Goal: Information Seeking & Learning: Learn about a topic

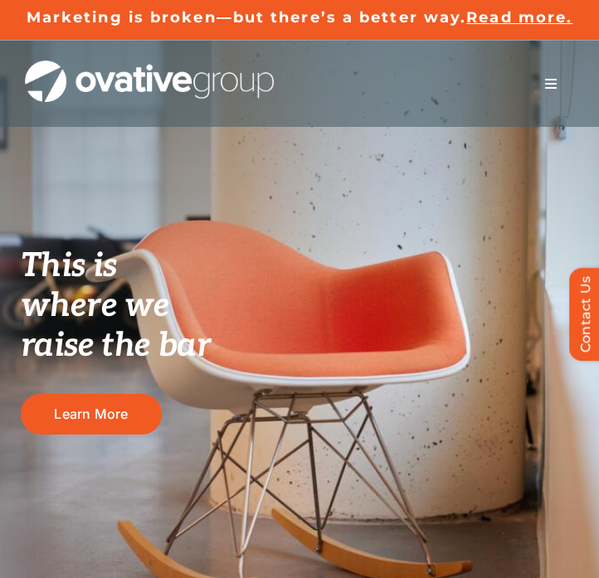
click at [550, 80] on span "Menu" at bounding box center [550, 83] width 13 height 13
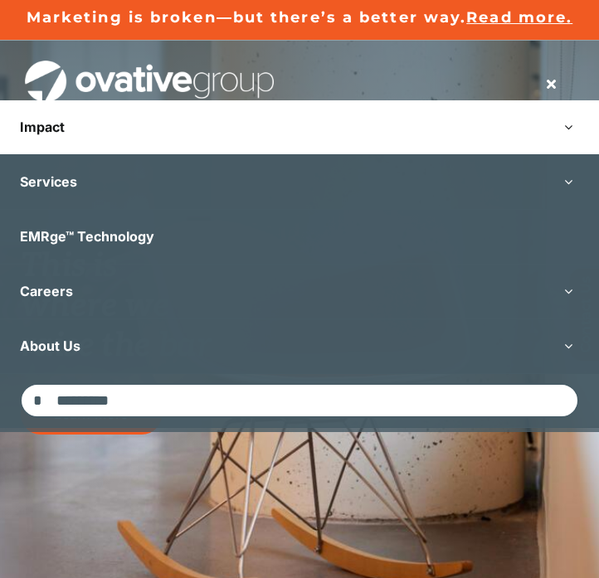
click at [99, 135] on link "Impact" at bounding box center [299, 127] width 599 height 54
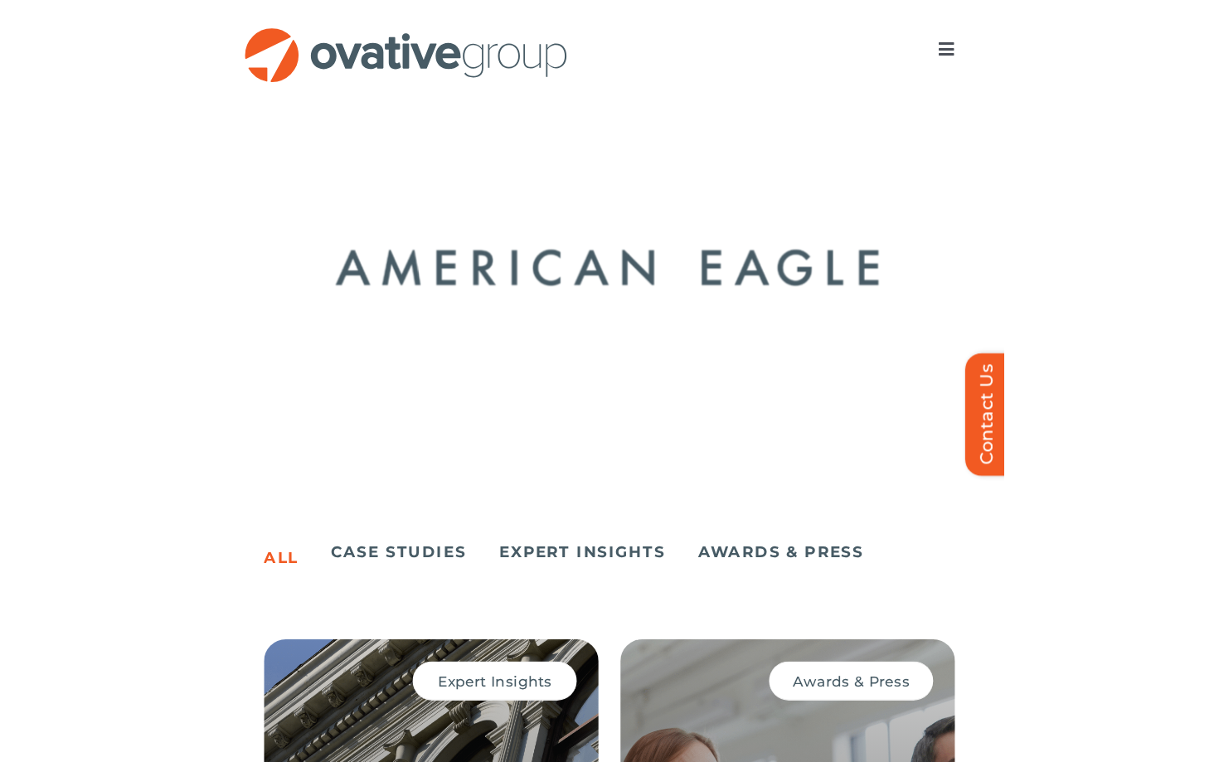
scroll to position [1123, 0]
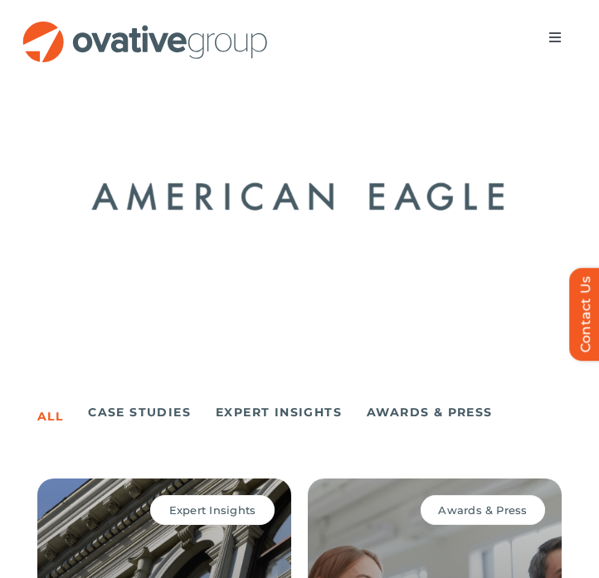
click at [410, 214] on img "2 / 24" at bounding box center [299, 196] width 516 height 211
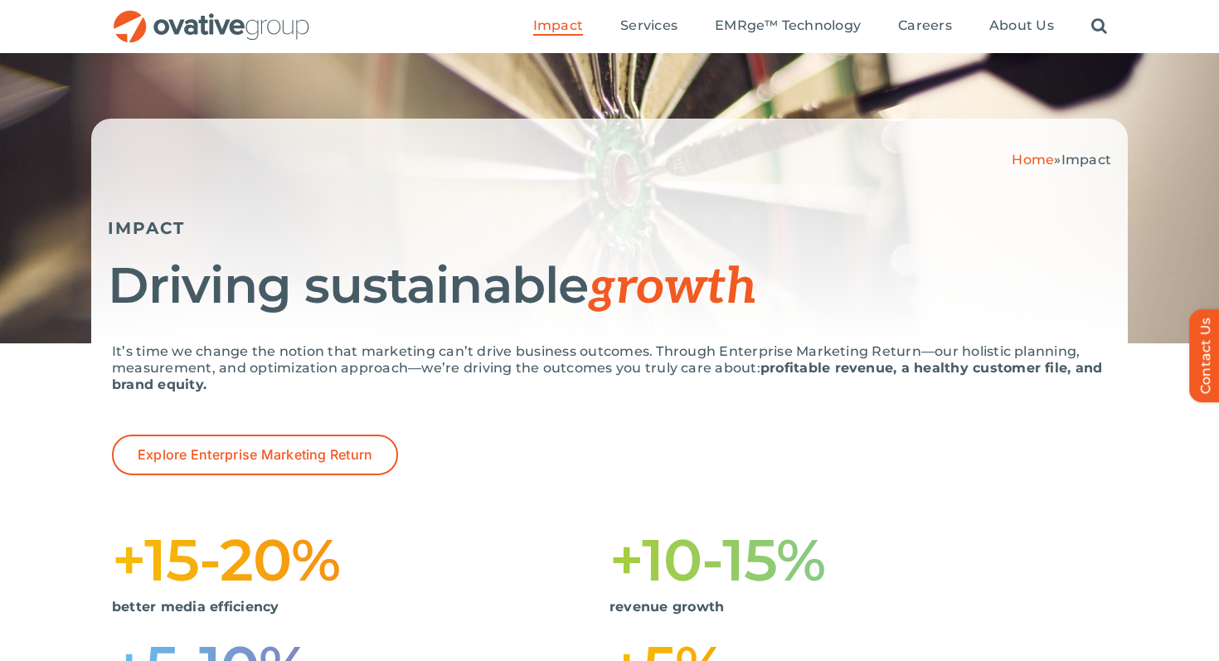
scroll to position [0, 0]
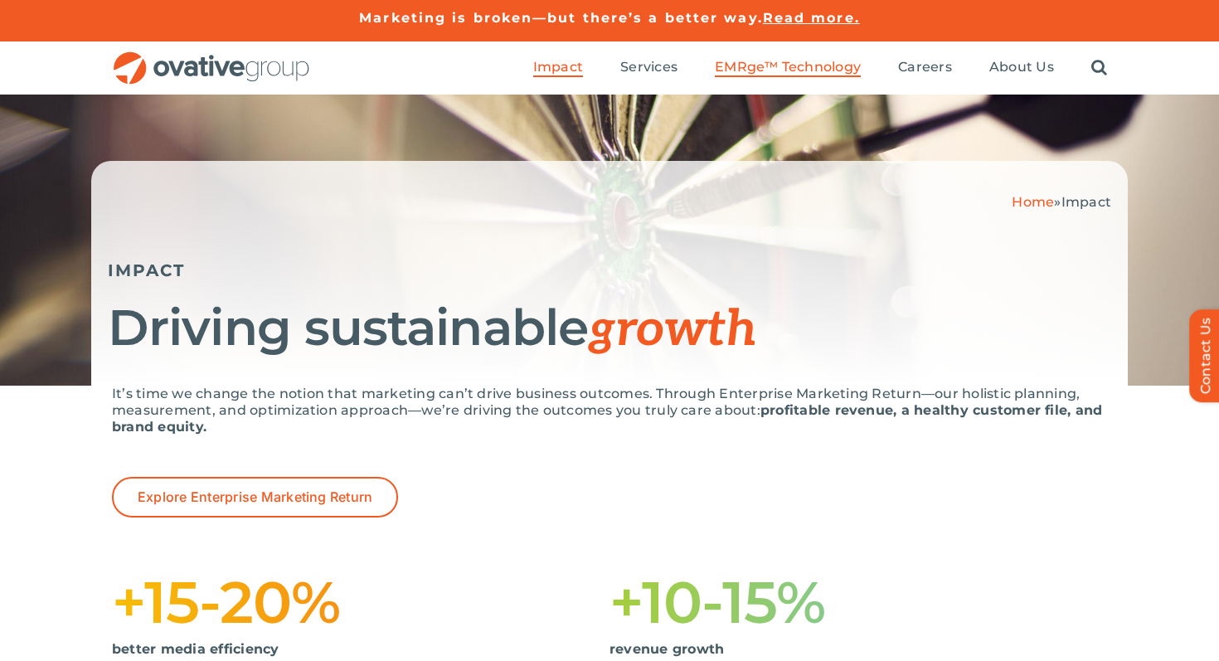
click at [598, 65] on span "EMRge™ Technology" at bounding box center [788, 67] width 146 height 17
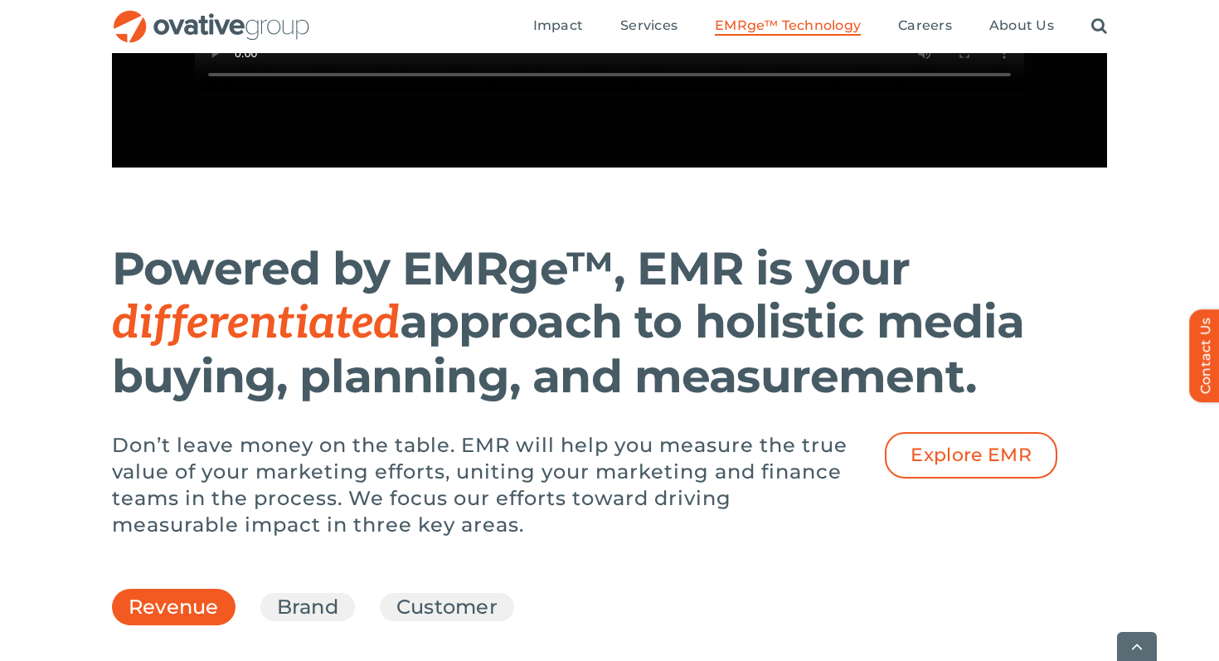
scroll to position [2237, 0]
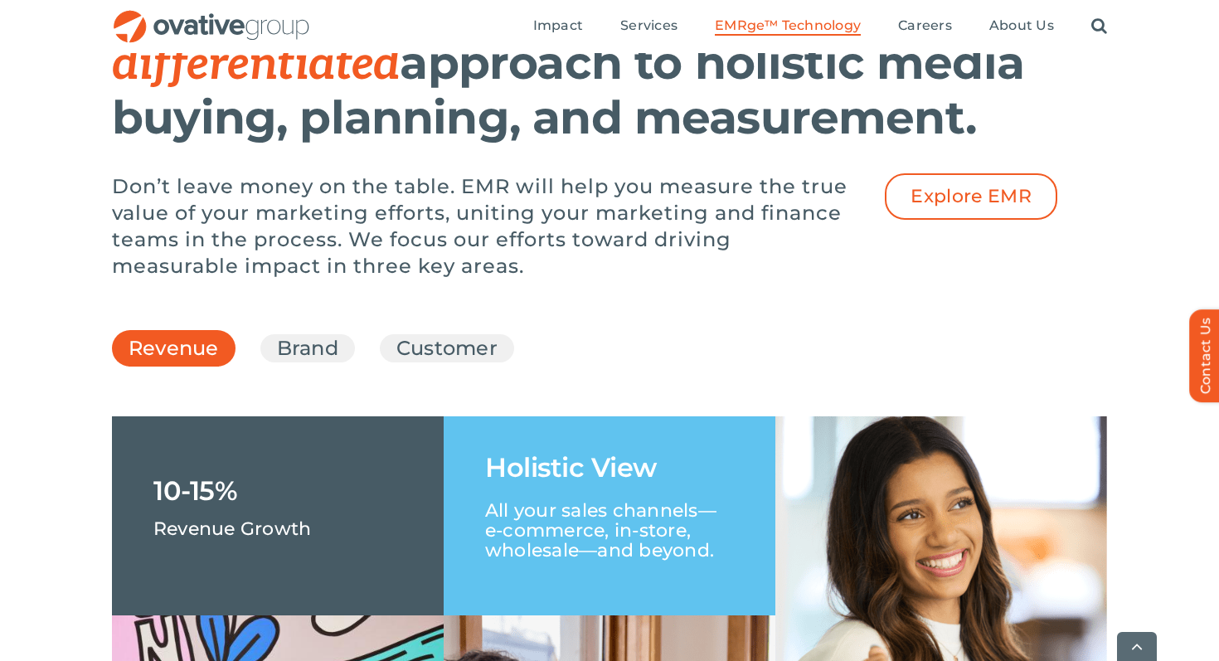
click at [325, 362] on link "Brand" at bounding box center [307, 348] width 61 height 28
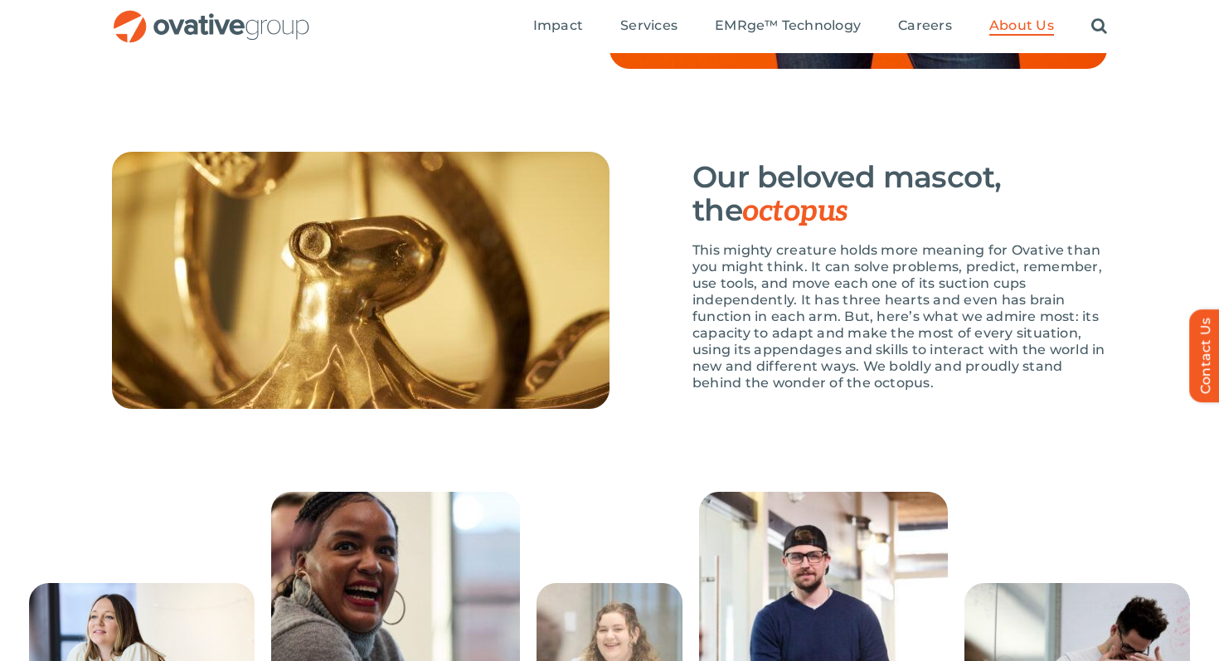
scroll to position [2344, 0]
